Goal: Find specific page/section: Find specific page/section

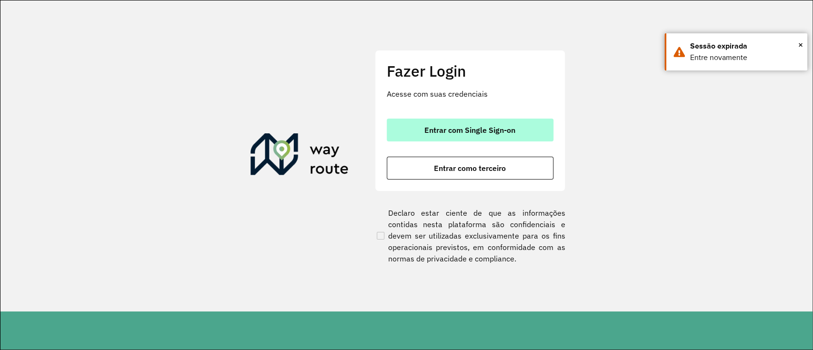
click at [483, 126] on span "Entrar com Single Sign-on" at bounding box center [470, 130] width 91 height 8
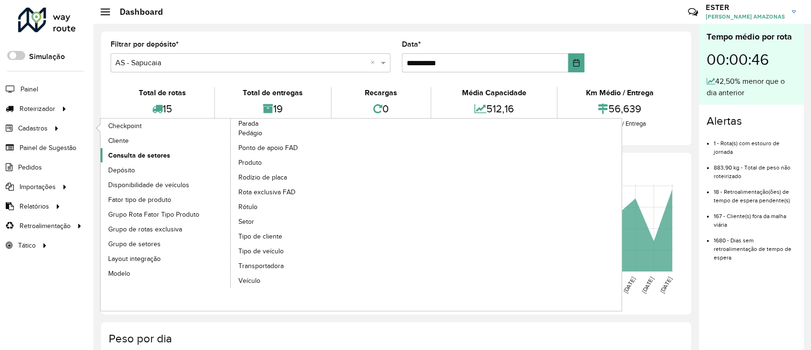
click at [141, 151] on span "Consulta de setores" at bounding box center [139, 156] width 62 height 10
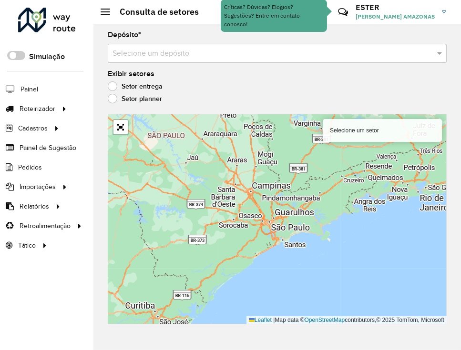
click at [360, 55] on input "text" at bounding box center [267, 53] width 310 height 11
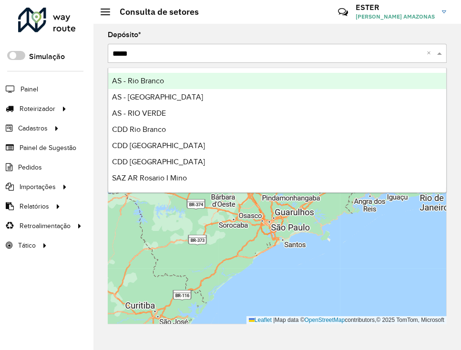
type input "******"
